Goal: Task Accomplishment & Management: Use online tool/utility

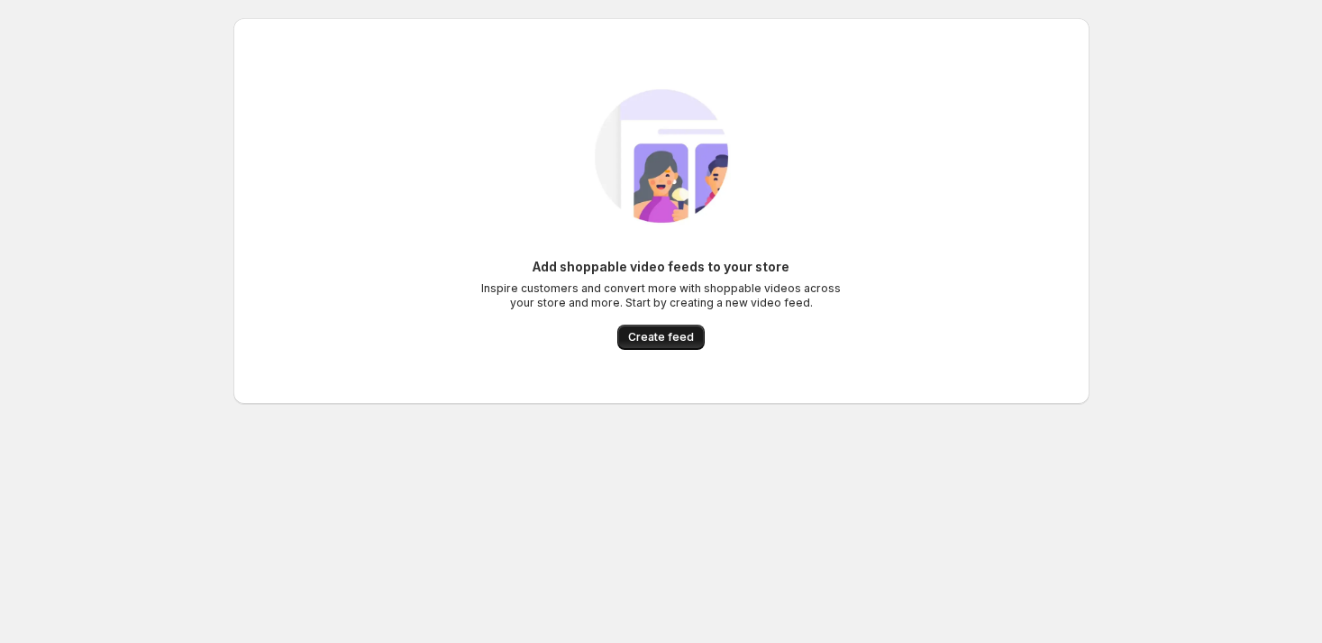
click at [666, 337] on span "Create feed" at bounding box center [661, 337] width 66 height 14
